Goal: Check status: Check status

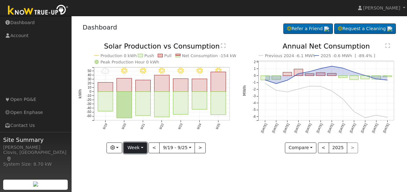
click at [143, 150] on button "Week" at bounding box center [135, 148] width 23 height 11
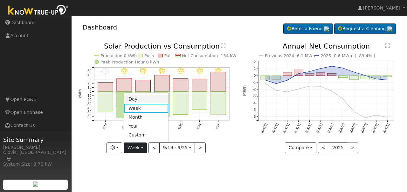
click at [137, 100] on link "Day" at bounding box center [146, 99] width 44 height 9
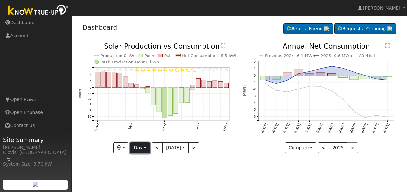
click at [143, 146] on button "Day" at bounding box center [140, 148] width 20 height 11
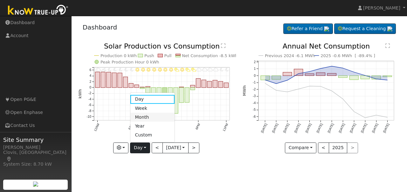
click at [141, 117] on link "Month" at bounding box center [152, 117] width 44 height 9
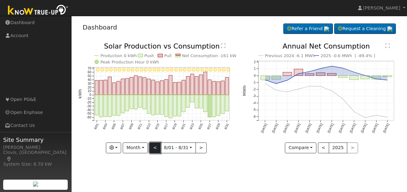
click at [155, 150] on button "<" at bounding box center [155, 148] width 11 height 11
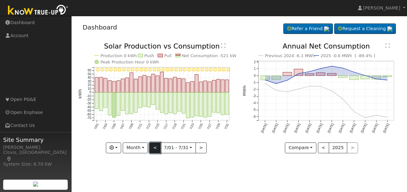
click at [155, 150] on button "<" at bounding box center [155, 148] width 11 height 11
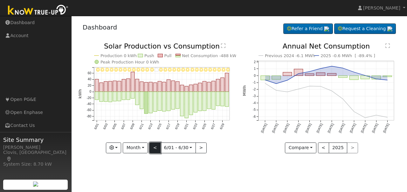
click at [155, 150] on button "<" at bounding box center [155, 148] width 11 height 11
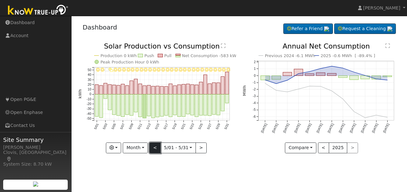
click at [155, 150] on button "<" at bounding box center [155, 148] width 11 height 11
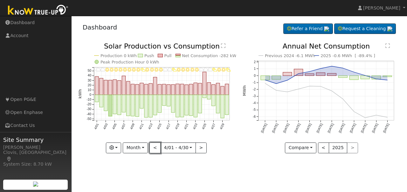
click at [155, 150] on button "<" at bounding box center [155, 148] width 11 height 11
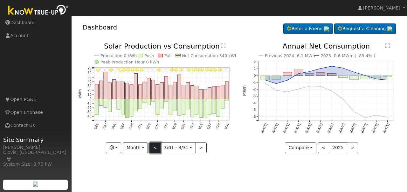
click at [152, 150] on button "<" at bounding box center [155, 148] width 11 height 11
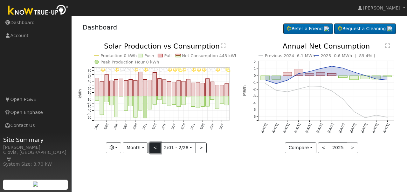
click at [152, 150] on button "<" at bounding box center [155, 148] width 11 height 11
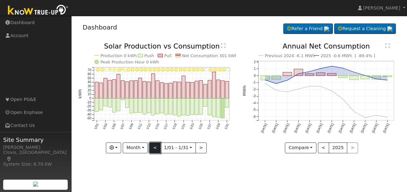
click at [154, 148] on button "<" at bounding box center [155, 148] width 11 height 11
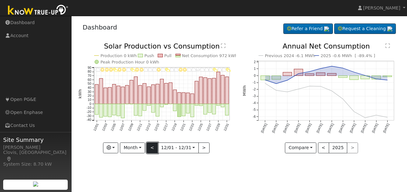
click at [154, 148] on button "<" at bounding box center [152, 148] width 11 height 11
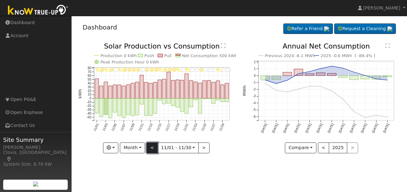
click at [154, 148] on button "<" at bounding box center [152, 148] width 11 height 11
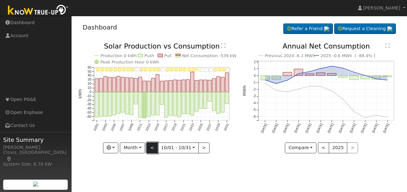
click at [154, 148] on button "<" at bounding box center [152, 148] width 11 height 11
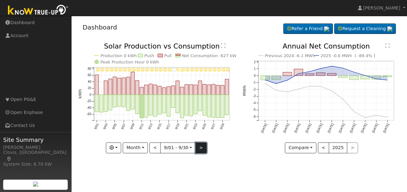
click at [198, 148] on button ">" at bounding box center [201, 148] width 11 height 11
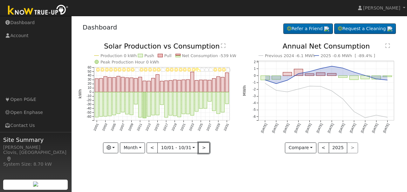
click at [199, 148] on button ">" at bounding box center [204, 148] width 11 height 11
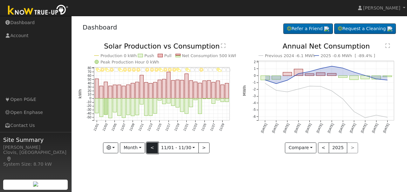
click at [152, 151] on button "<" at bounding box center [152, 148] width 11 height 11
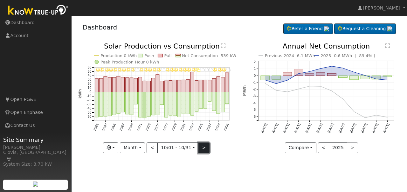
click at [204, 149] on button ">" at bounding box center [204, 148] width 11 height 11
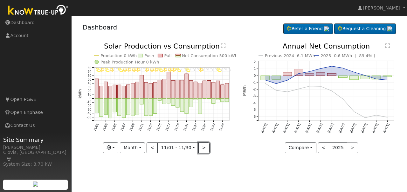
click at [202, 148] on button ">" at bounding box center [204, 148] width 11 height 11
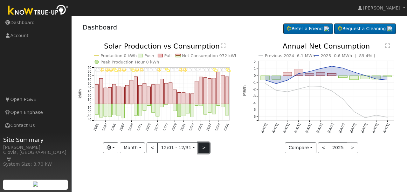
click at [202, 148] on button ">" at bounding box center [204, 148] width 11 height 11
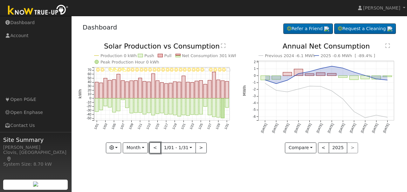
click at [158, 153] on button "<" at bounding box center [155, 148] width 11 height 11
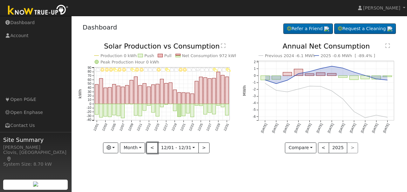
click at [157, 152] on button "<" at bounding box center [152, 148] width 11 height 11
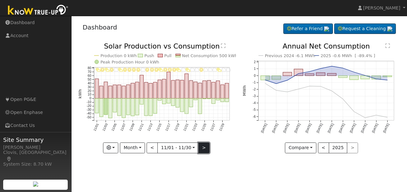
click at [204, 149] on button ">" at bounding box center [204, 148] width 11 height 11
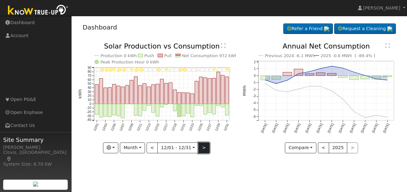
click at [204, 149] on button ">" at bounding box center [204, 148] width 11 height 11
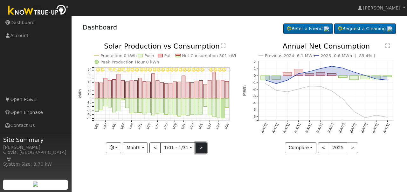
click at [204, 149] on button ">" at bounding box center [201, 148] width 11 height 11
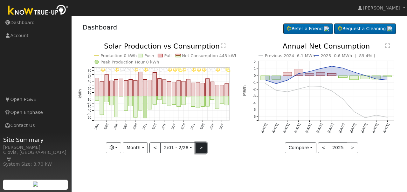
click at [204, 149] on button ">" at bounding box center [201, 148] width 11 height 11
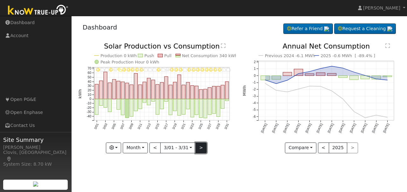
click at [204, 149] on button ">" at bounding box center [201, 148] width 11 height 11
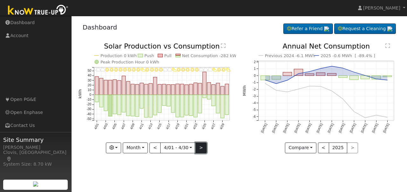
click at [198, 150] on button ">" at bounding box center [201, 148] width 11 height 11
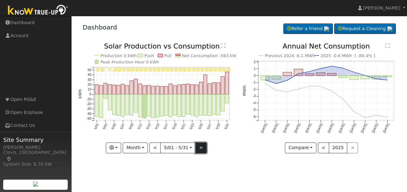
click at [198, 146] on button ">" at bounding box center [201, 148] width 11 height 11
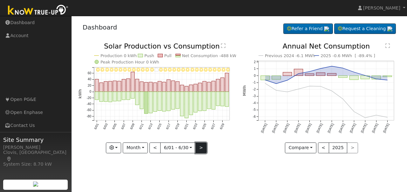
click at [198, 146] on button ">" at bounding box center [201, 148] width 11 height 11
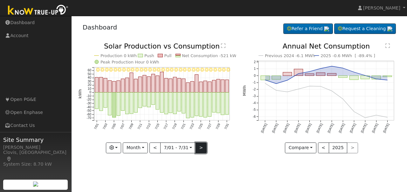
click at [200, 152] on button ">" at bounding box center [201, 148] width 11 height 11
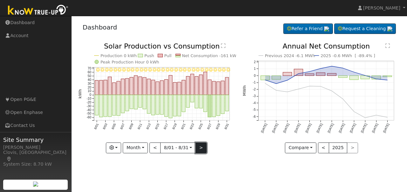
click at [200, 152] on button ">" at bounding box center [201, 148] width 11 height 11
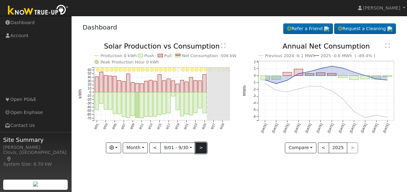
click at [200, 152] on button ">" at bounding box center [201, 148] width 11 height 11
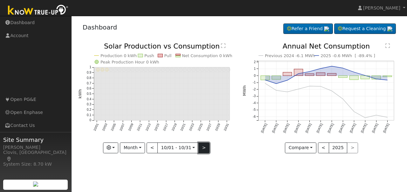
click at [201, 150] on button ">" at bounding box center [204, 148] width 11 height 11
click at [200, 150] on button ">" at bounding box center [201, 148] width 11 height 11
type input "[DATE]"
